Goal: Transaction & Acquisition: Purchase product/service

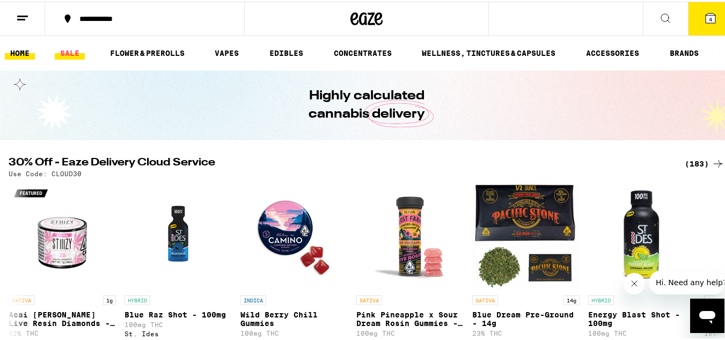
click at [76, 50] on link "SALE" at bounding box center [70, 51] width 30 height 13
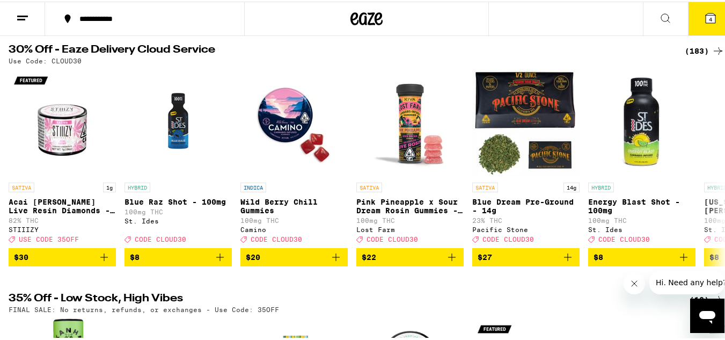
scroll to position [107, 0]
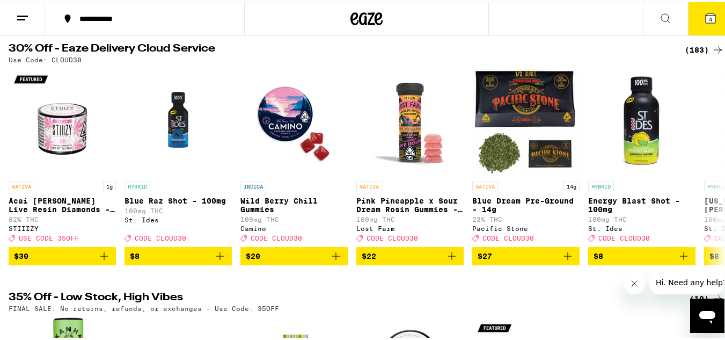
click at [689, 42] on div "(183)" at bounding box center [705, 48] width 40 height 13
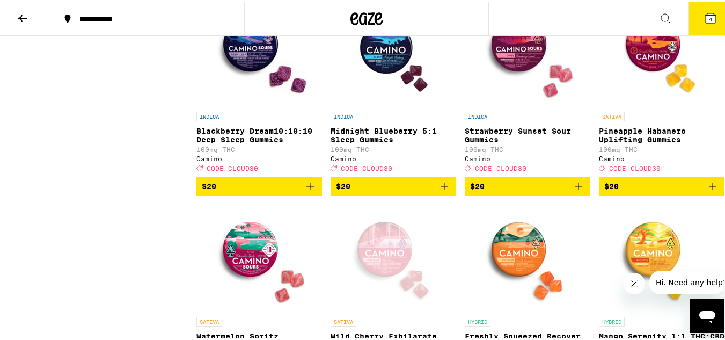
scroll to position [2200, 0]
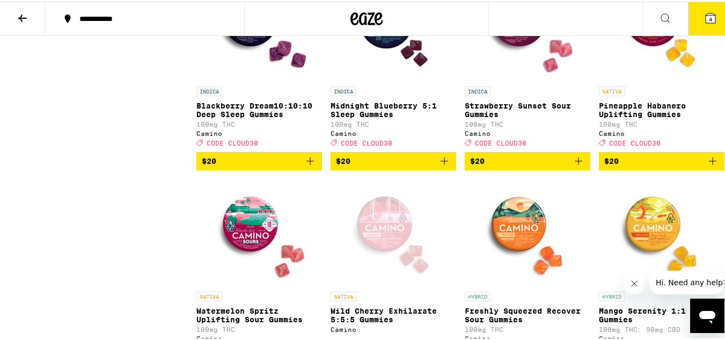
click at [709, 166] on icon "Add to bag" at bounding box center [712, 159] width 13 height 13
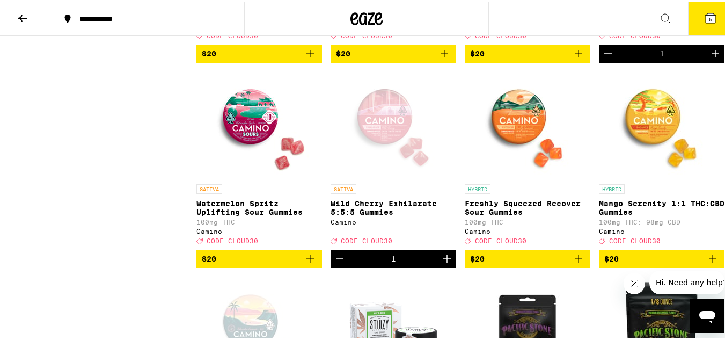
scroll to position [2253, 0]
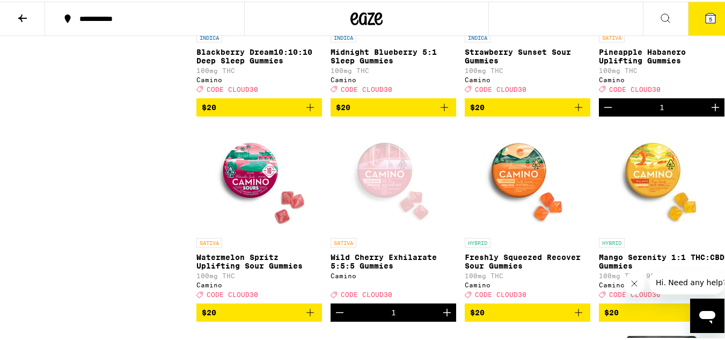
click at [615, 115] on div "1" at bounding box center [662, 106] width 126 height 18
click at [604, 112] on icon "Decrement" at bounding box center [607, 105] width 13 height 13
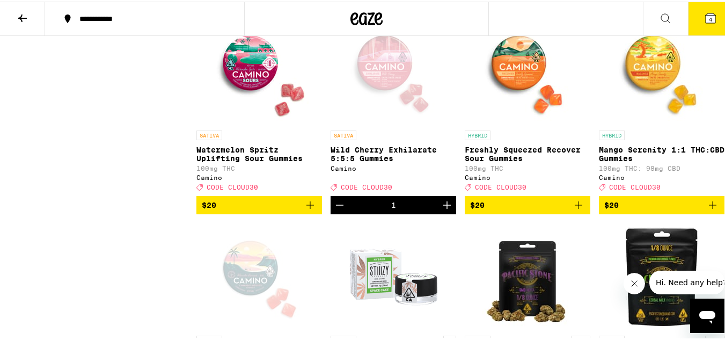
scroll to position [2414, 0]
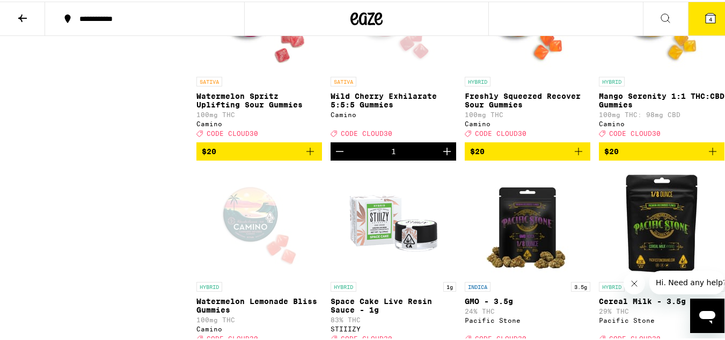
click at [311, 156] on icon "Add to bag" at bounding box center [310, 149] width 13 height 13
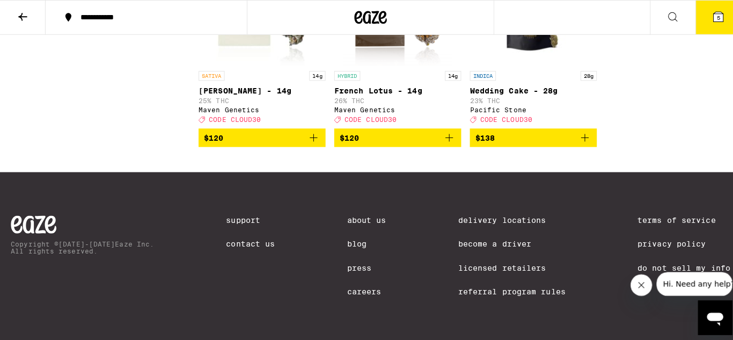
scroll to position [9658, 0]
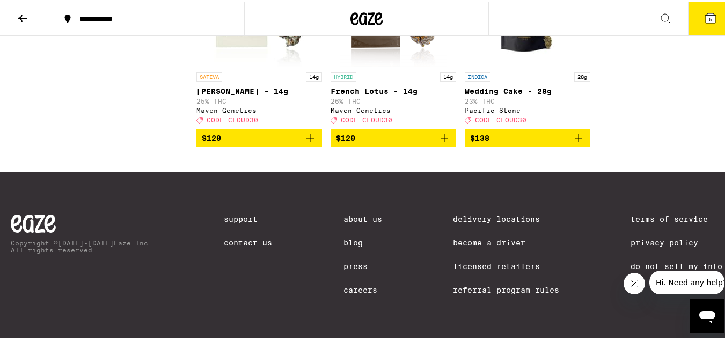
click at [710, 20] on button "5" at bounding box center [710, 17] width 45 height 33
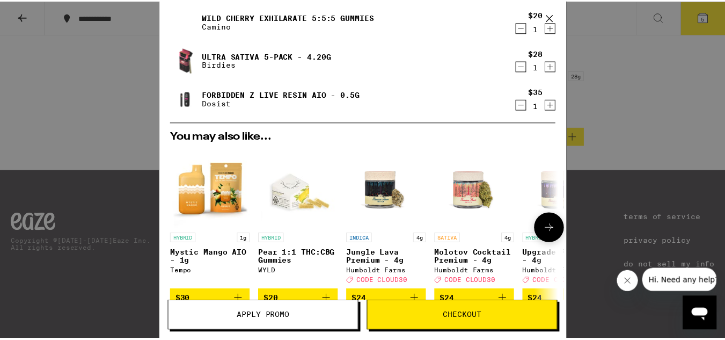
scroll to position [107, 0]
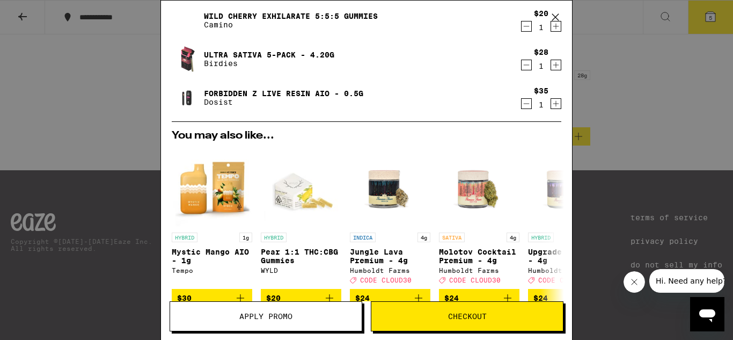
click at [261, 314] on span "Apply Promo" at bounding box center [265, 316] width 53 height 8
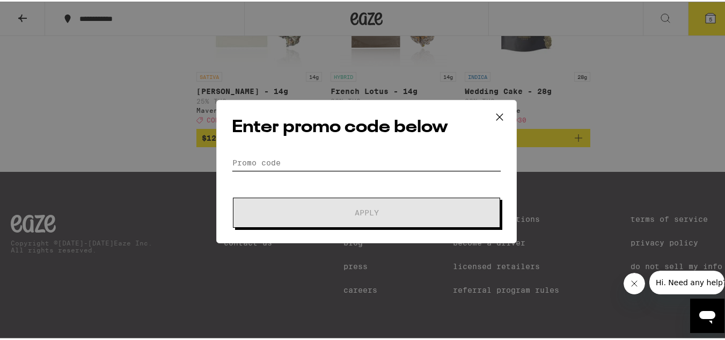
click at [285, 157] on input "Promo Code" at bounding box center [366, 161] width 269 height 16
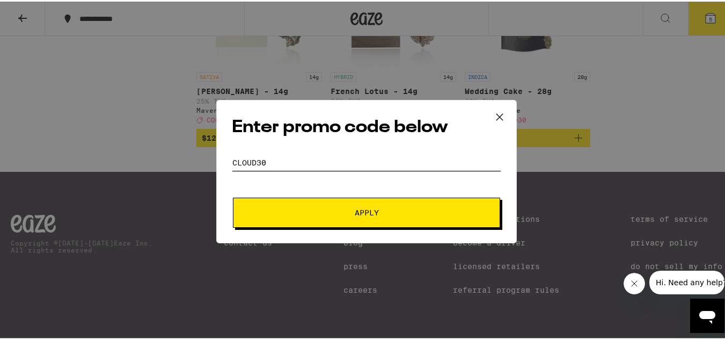
type input "cloud30"
click at [358, 218] on button "Apply" at bounding box center [366, 211] width 267 height 30
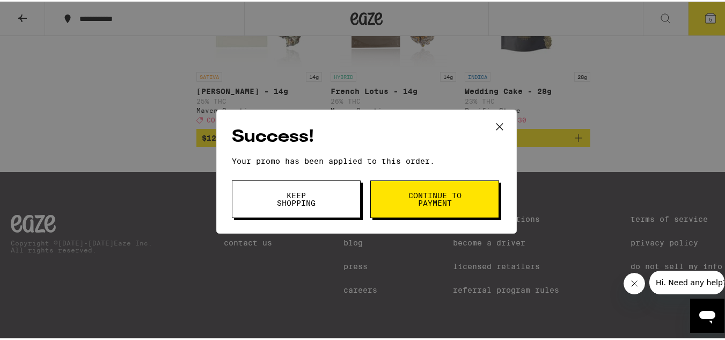
click at [424, 202] on span "Continue to payment" at bounding box center [434, 197] width 55 height 15
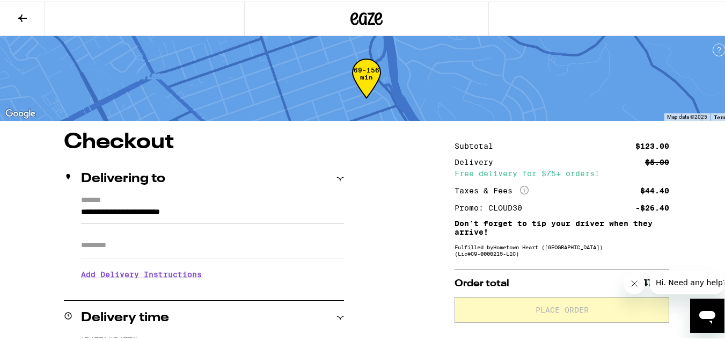
click at [25, 14] on icon at bounding box center [22, 16] width 13 height 13
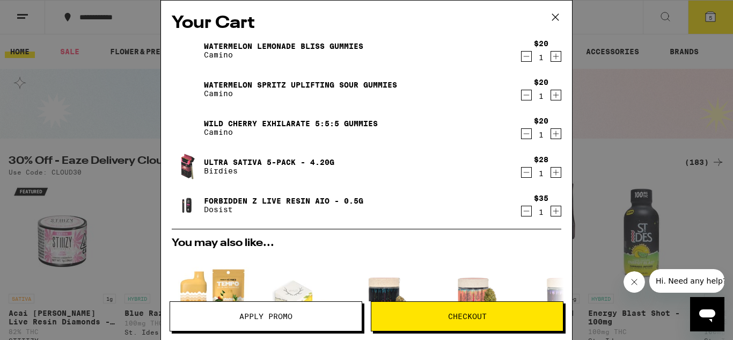
click at [259, 196] on link "Forbidden Z Live Resin AIO - 0.5g" at bounding box center [283, 200] width 159 height 9
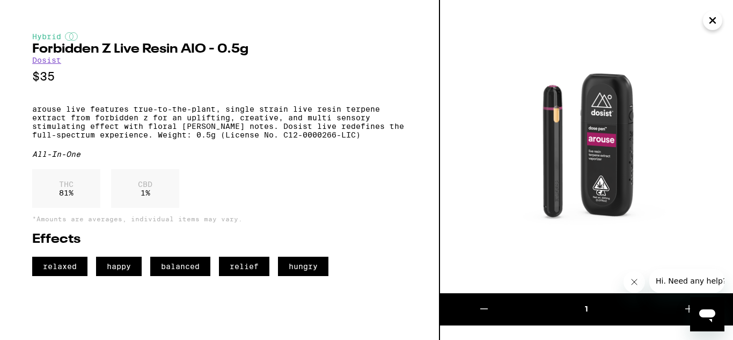
click at [709, 24] on icon "Close" at bounding box center [712, 20] width 13 height 16
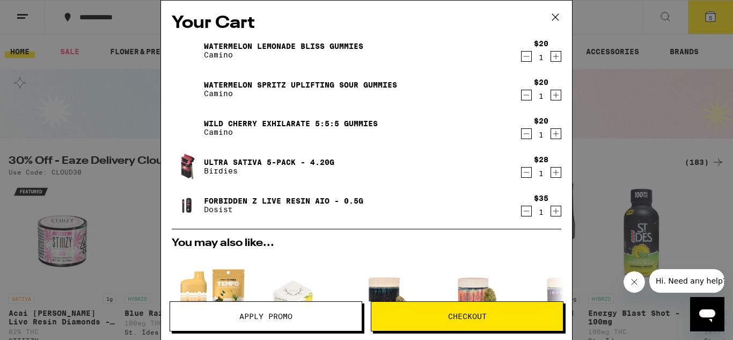
click at [265, 123] on link "Wild Cherry Exhilarate 5:5:5 Gummies" at bounding box center [291, 123] width 174 height 9
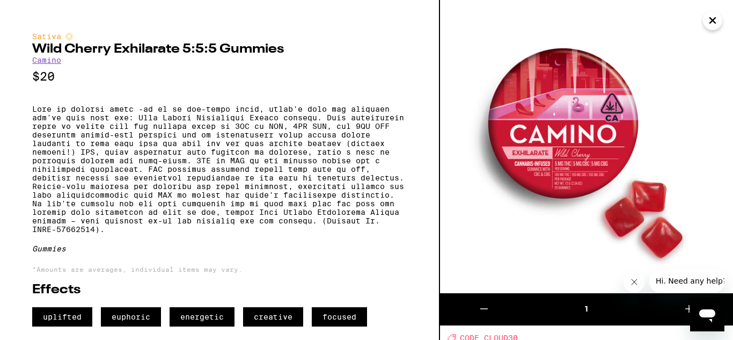
click at [718, 20] on icon "Close" at bounding box center [712, 20] width 13 height 16
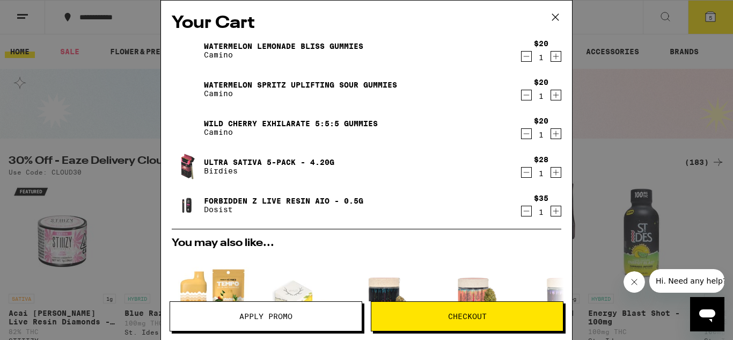
click at [555, 18] on icon at bounding box center [555, 17] width 6 height 6
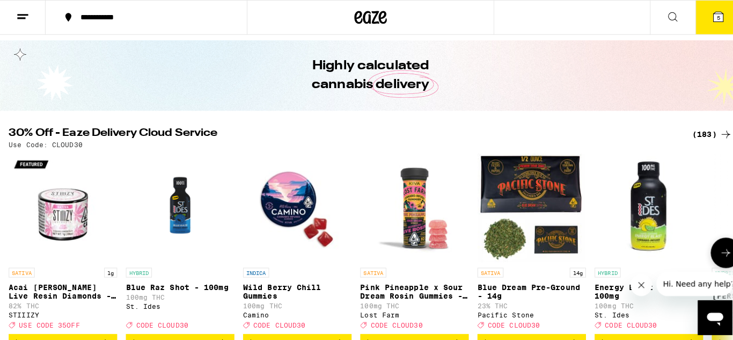
scroll to position [54, 0]
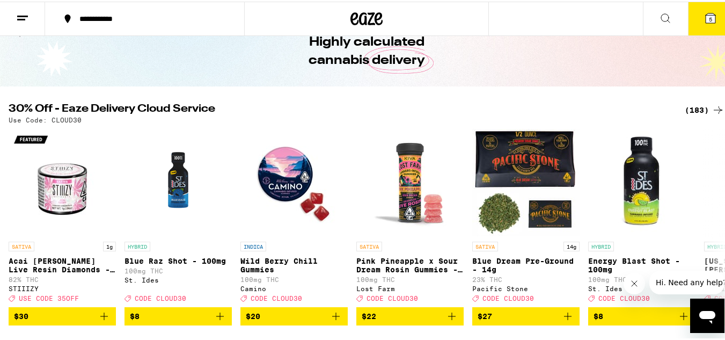
click at [704, 10] on icon at bounding box center [710, 16] width 13 height 13
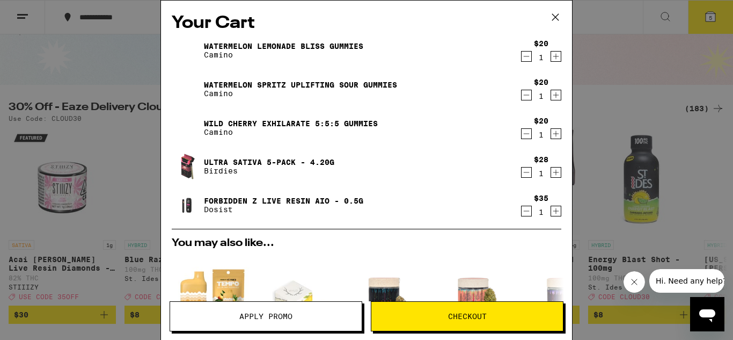
click at [475, 321] on button "Checkout" at bounding box center [467, 316] width 193 height 30
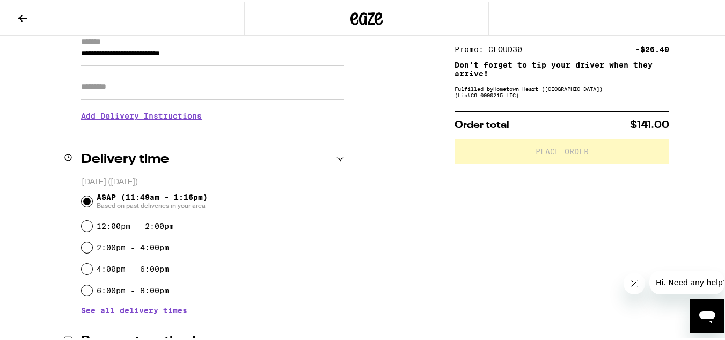
scroll to position [161, 0]
